Goal: Information Seeking & Learning: Learn about a topic

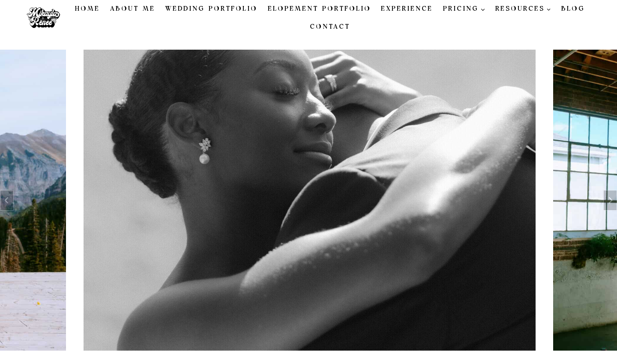
click at [293, 6] on link "Elopement Portfolio" at bounding box center [320, 9] width 114 height 18
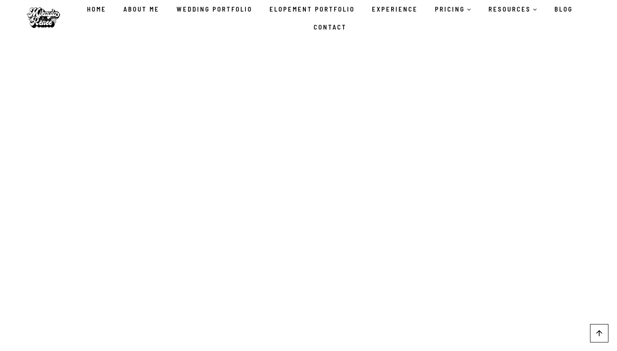
scroll to position [384, 0]
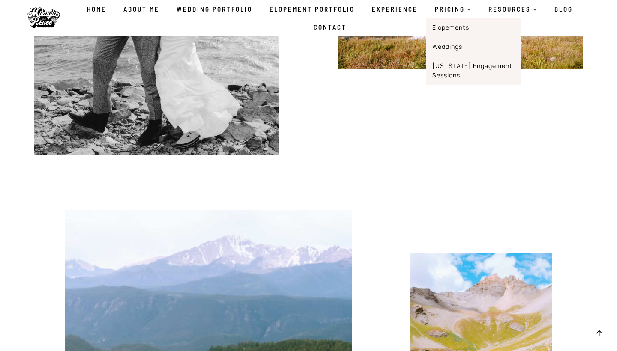
click at [460, 25] on link "Elopements" at bounding box center [474, 27] width 94 height 19
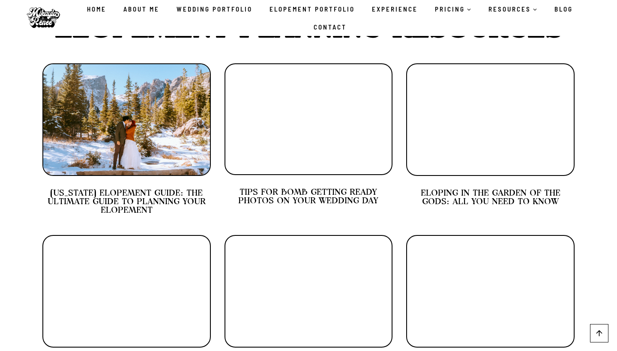
scroll to position [3763, 0]
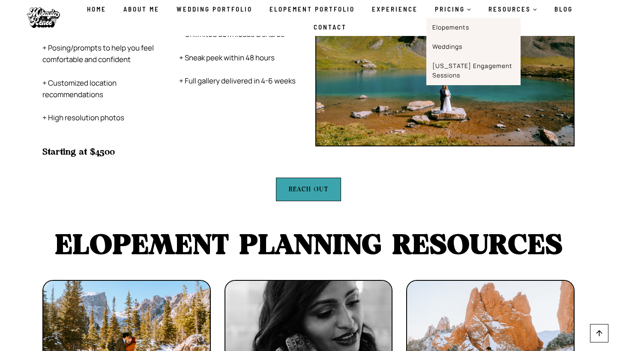
click at [463, 2] on link "PRICING Expand" at bounding box center [454, 9] width 54 height 18
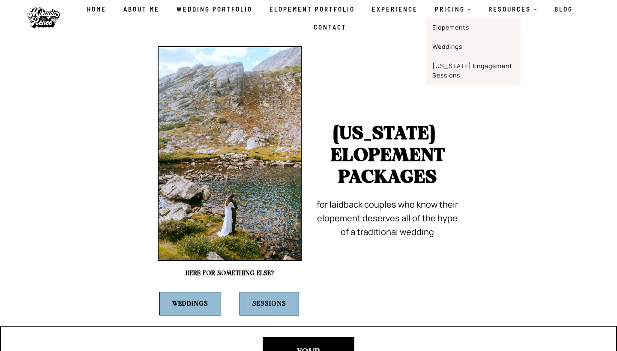
click at [451, 29] on link "Elopements" at bounding box center [474, 27] width 94 height 19
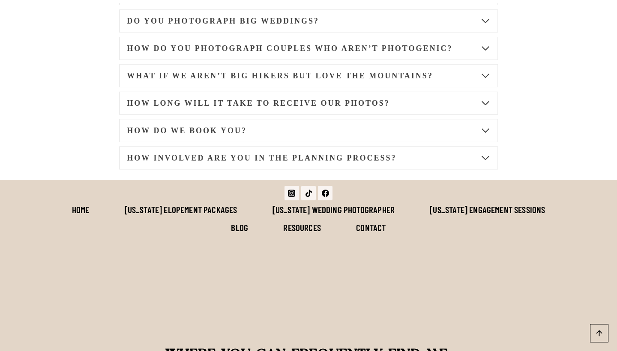
scroll to position [4718, 0]
